Goal: Find specific page/section: Find specific page/section

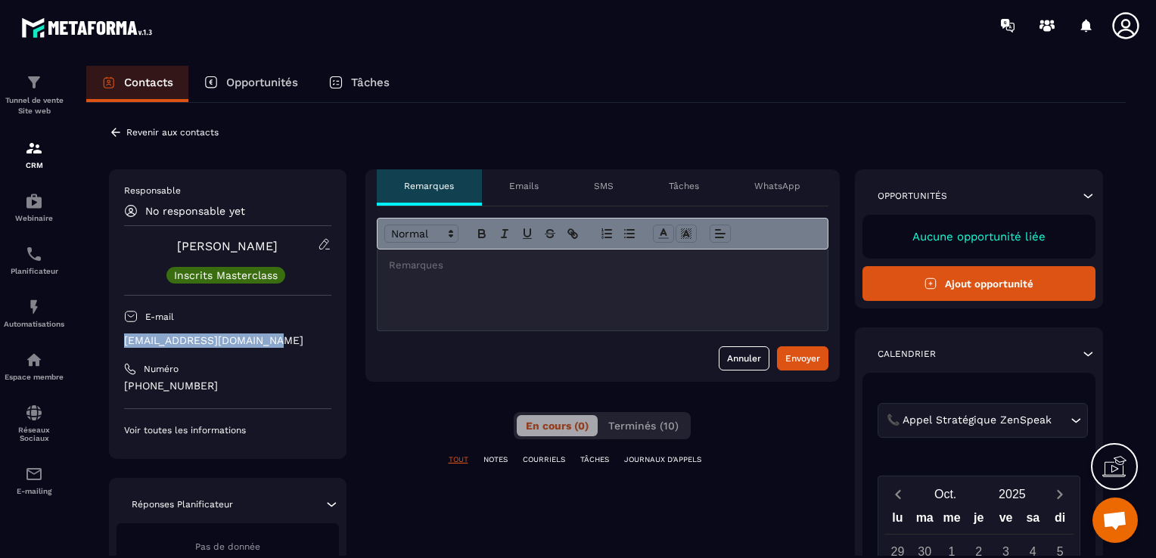
drag, startPoint x: 275, startPoint y: 338, endPoint x: 111, endPoint y: 343, distance: 163.4
click at [111, 343] on div "Responsable No responsable yet [PERSON_NAME] Masterclass E-mail [PERSON_NAME][E…" at bounding box center [227, 314] width 237 height 290
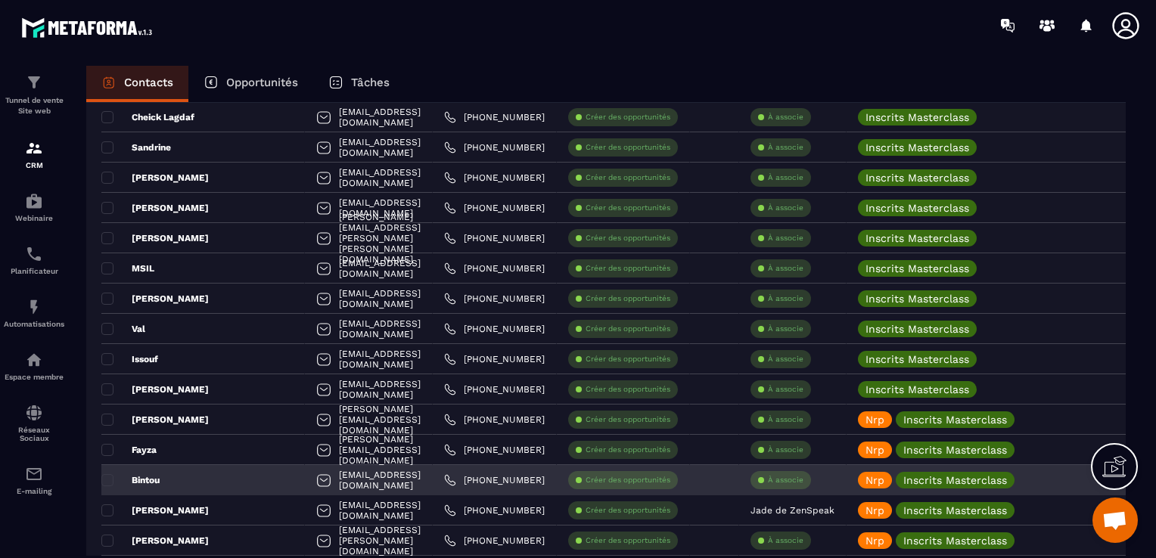
scroll to position [2420, 0]
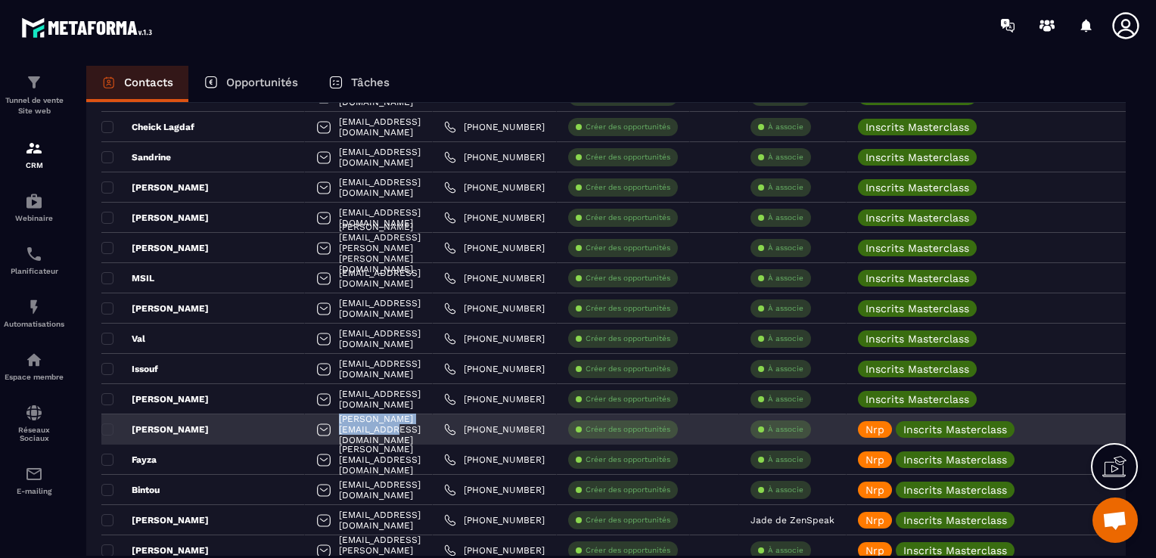
drag, startPoint x: 399, startPoint y: 427, endPoint x: 278, endPoint y: 424, distance: 121.0
click at [305, 424] on div "[PERSON_NAME][EMAIL_ADDRESS][DOMAIN_NAME]" at bounding box center [369, 429] width 128 height 30
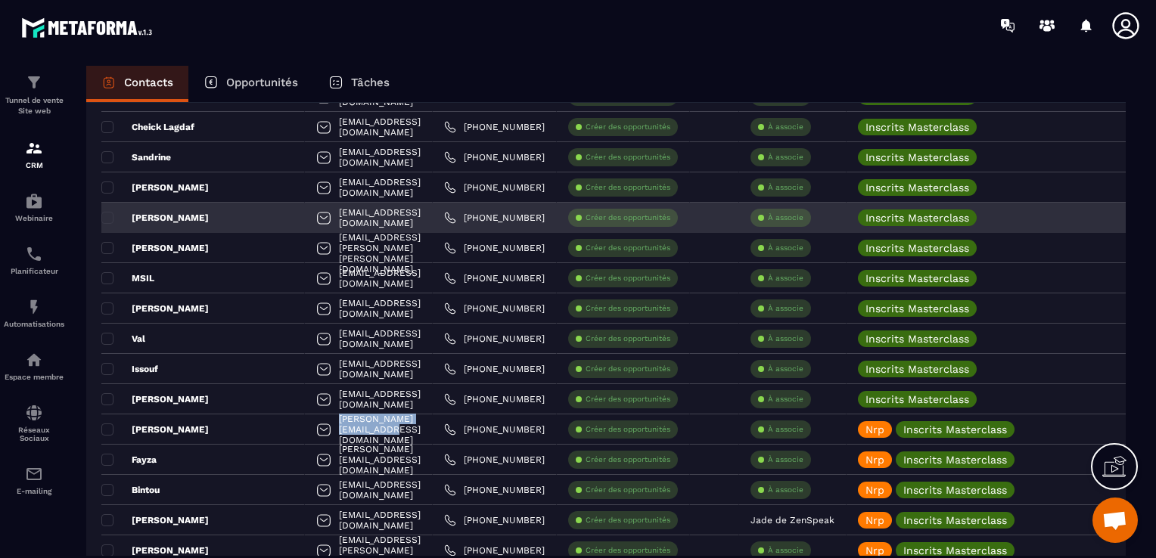
copy p "[PERSON_NAME][EMAIL_ADDRESS][DOMAIN_NAME]"
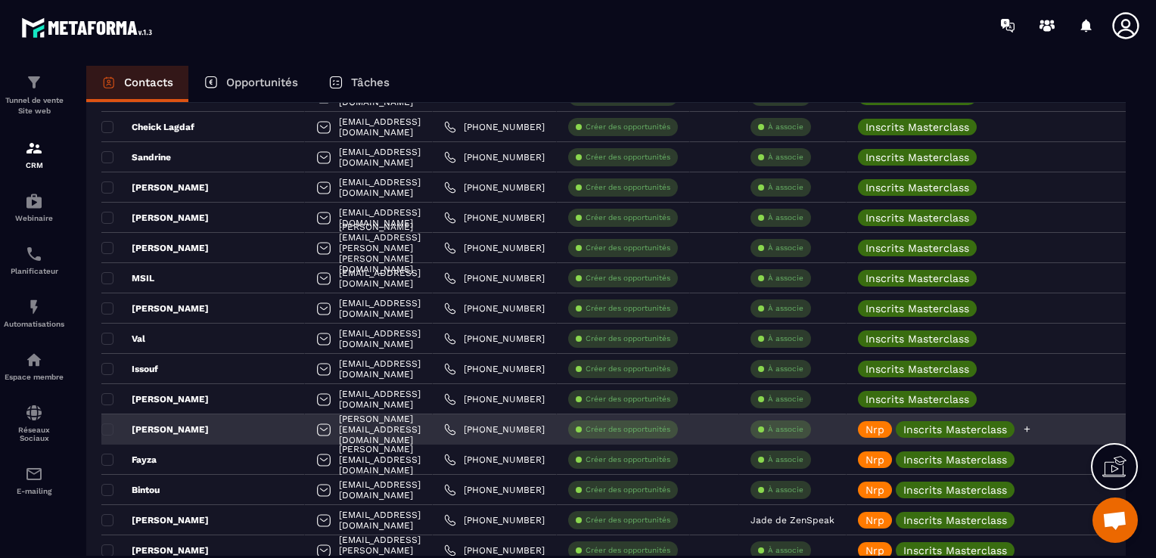
click at [1032, 425] on icon at bounding box center [1027, 429] width 10 height 10
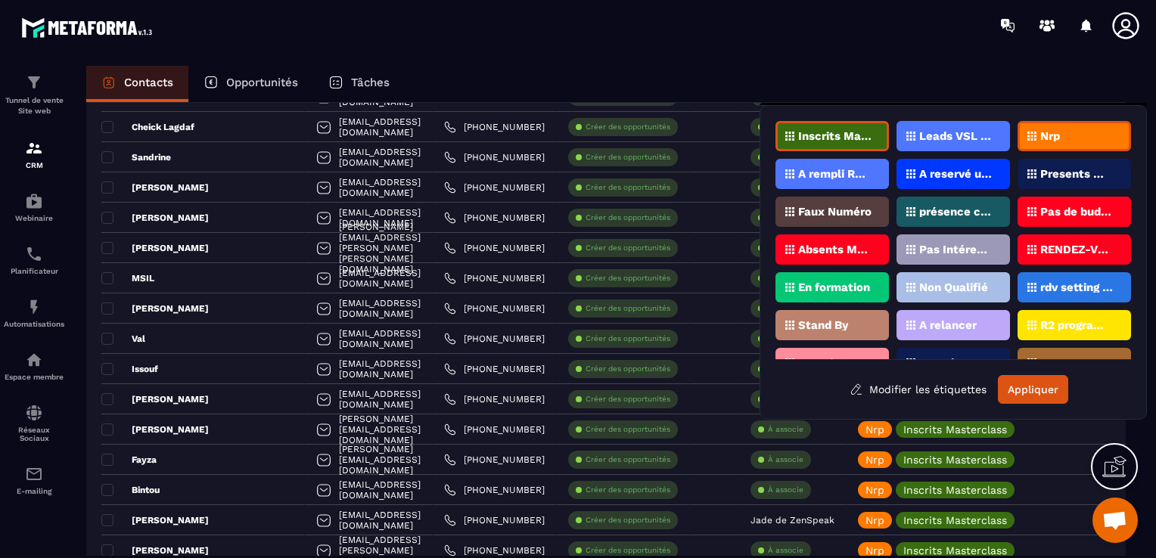
click at [1051, 135] on p "Nrp" at bounding box center [1050, 136] width 20 height 11
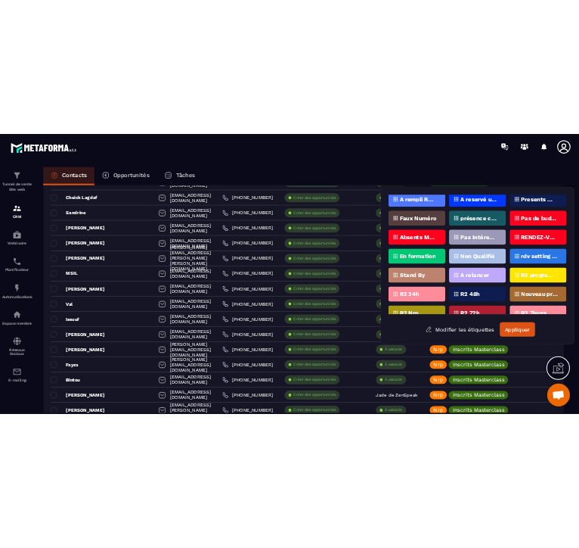
scroll to position [21, 0]
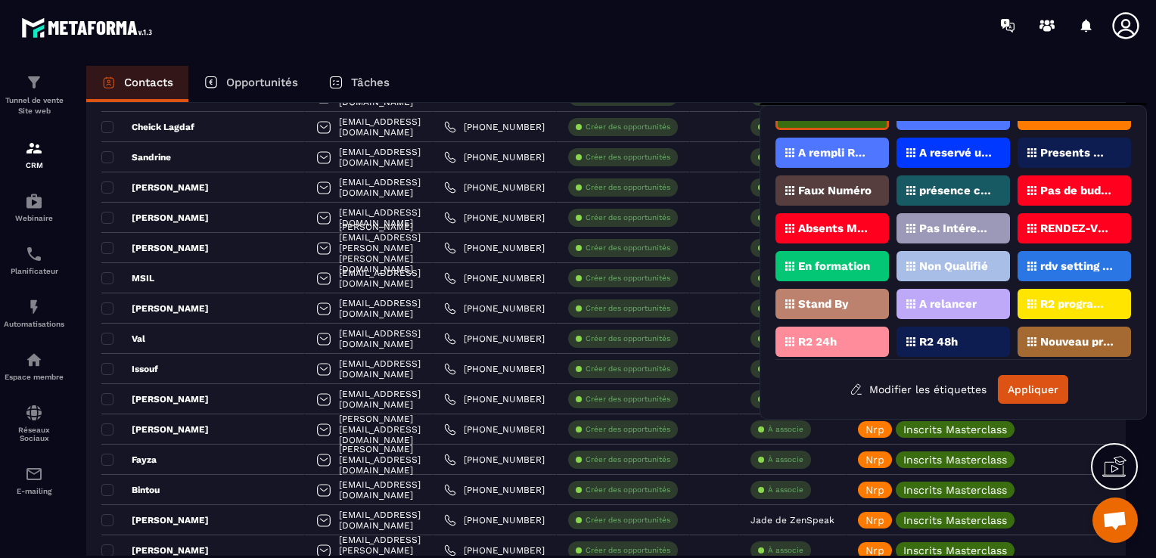
click at [1058, 147] on p "Presents Masterclass" at bounding box center [1076, 152] width 73 height 11
click at [1035, 391] on button "Appliquer" at bounding box center [1033, 389] width 70 height 29
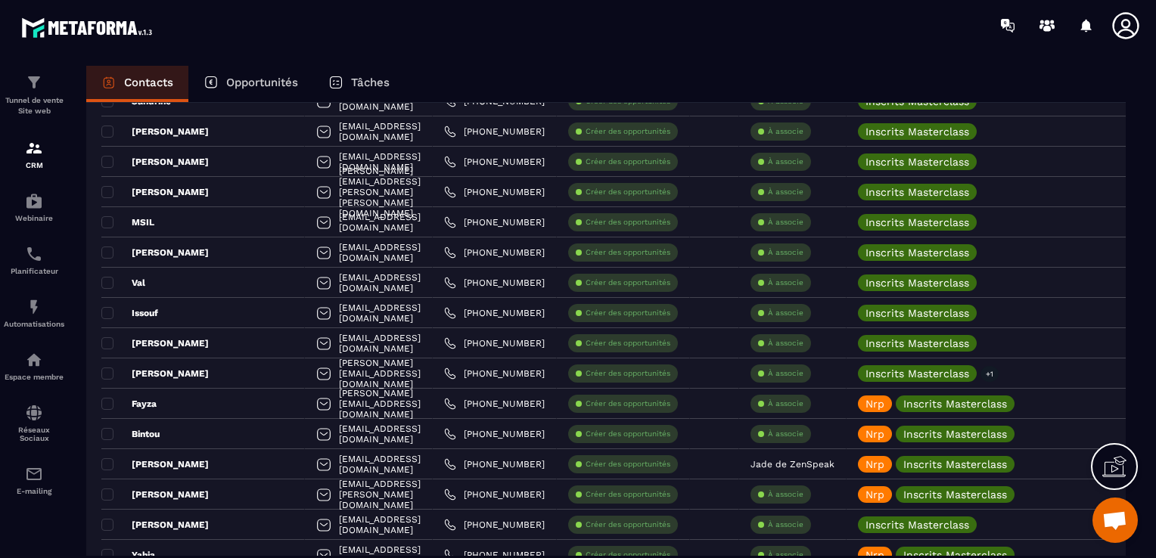
scroll to position [2420, 0]
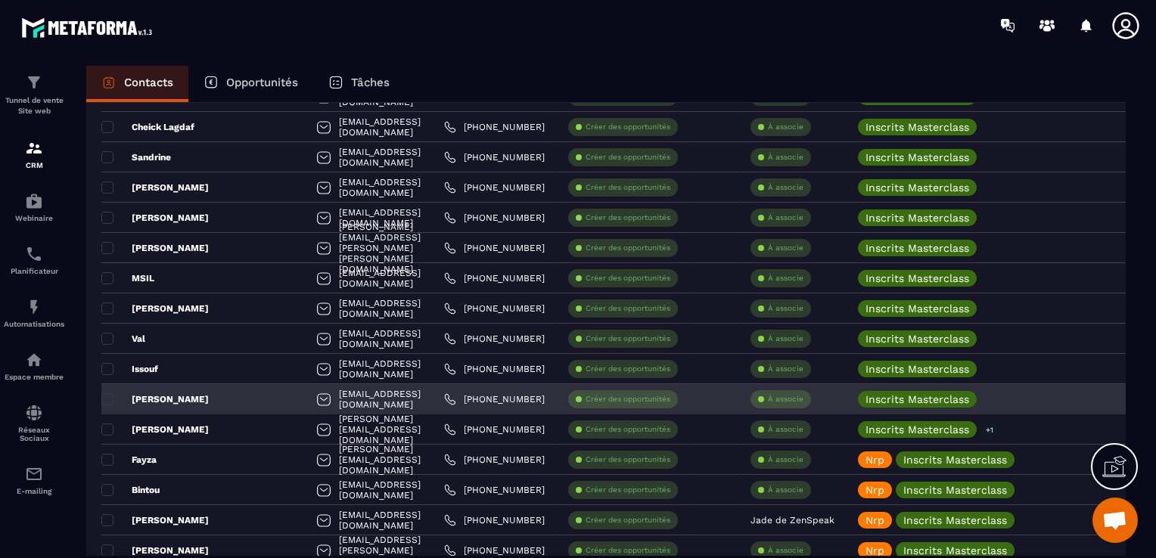
click at [192, 403] on div "[PERSON_NAME]" at bounding box center [202, 399] width 203 height 30
